Goal: Find specific page/section

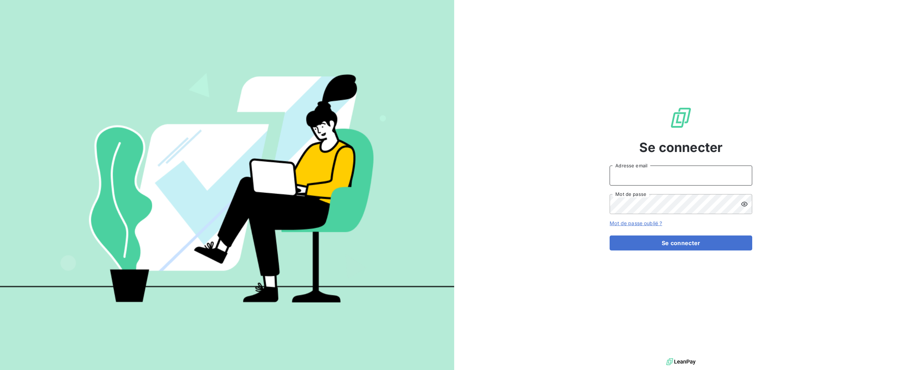
type input "[PERSON_NAME][EMAIL_ADDRESS][DOMAIN_NAME]"
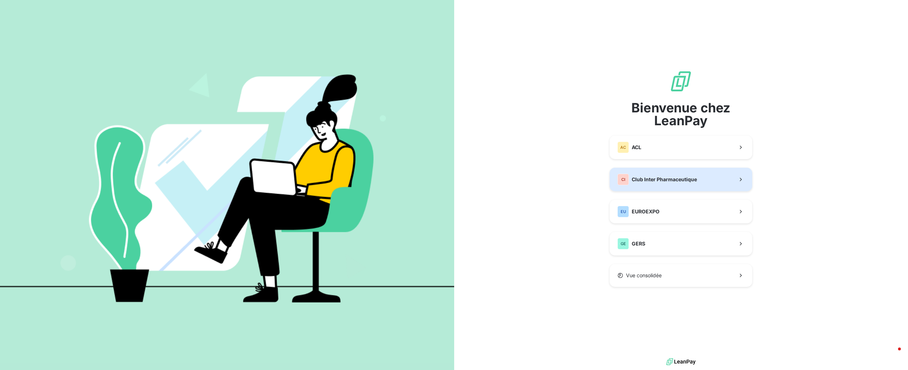
click at [643, 181] on span "Club Inter Pharmaceutique" at bounding box center [664, 179] width 65 height 7
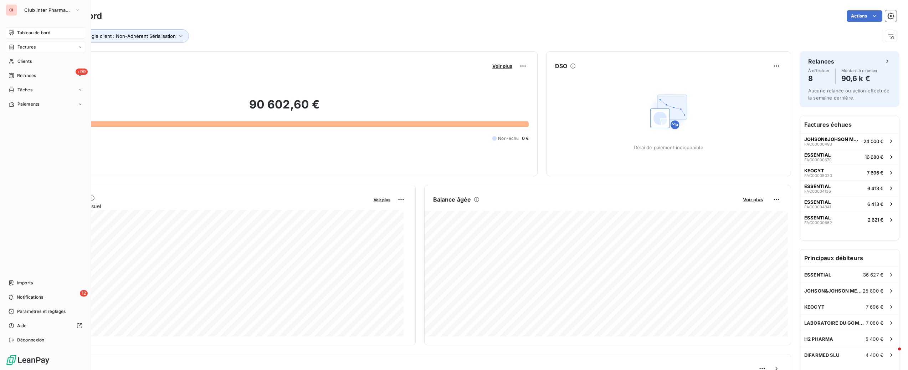
click at [24, 52] on div "Factures" at bounding box center [46, 46] width 80 height 11
click at [32, 61] on span "Factures" at bounding box center [26, 61] width 18 height 6
